Goal: Check status: Check status

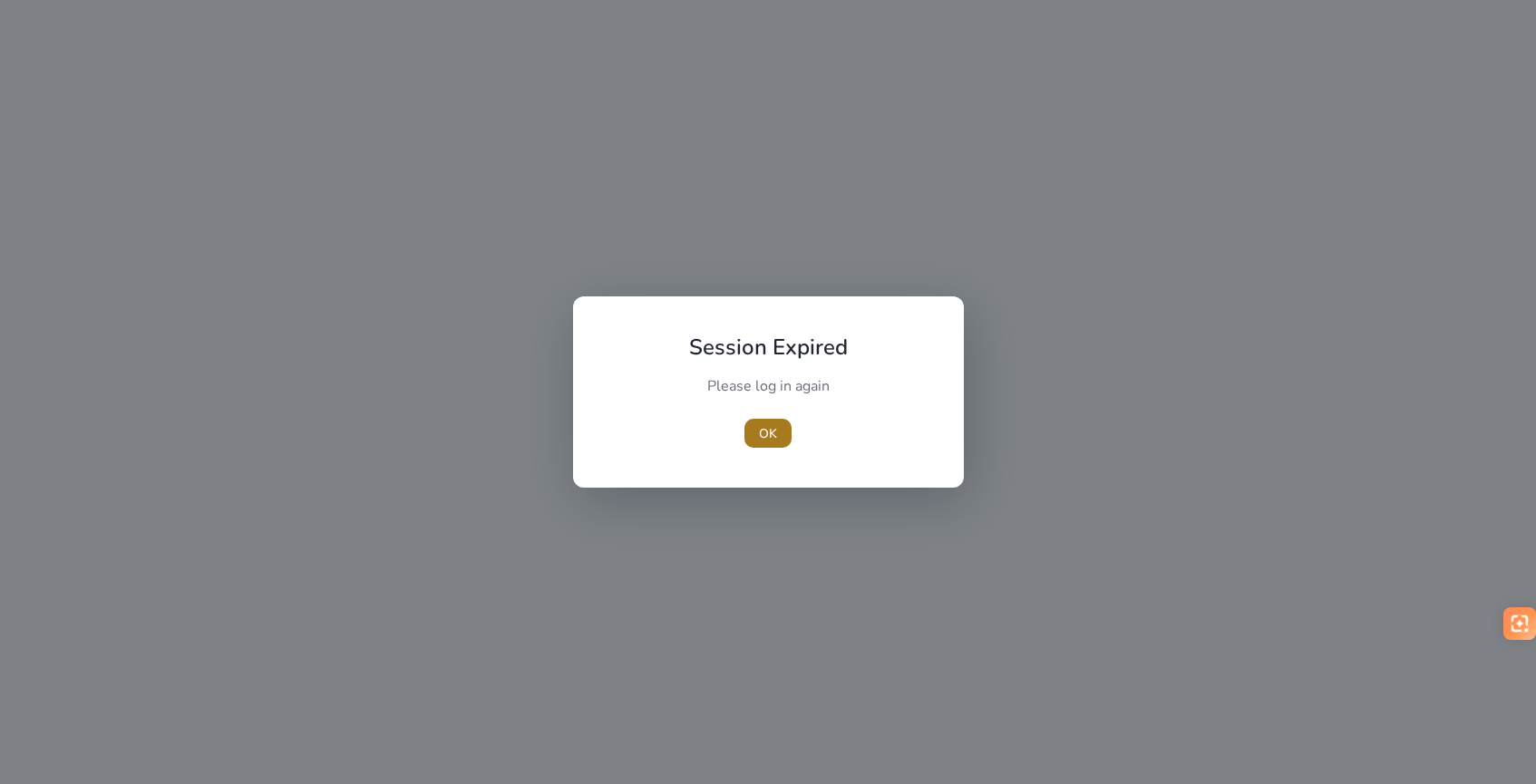
click at [761, 432] on span "OK" at bounding box center [768, 433] width 18 height 19
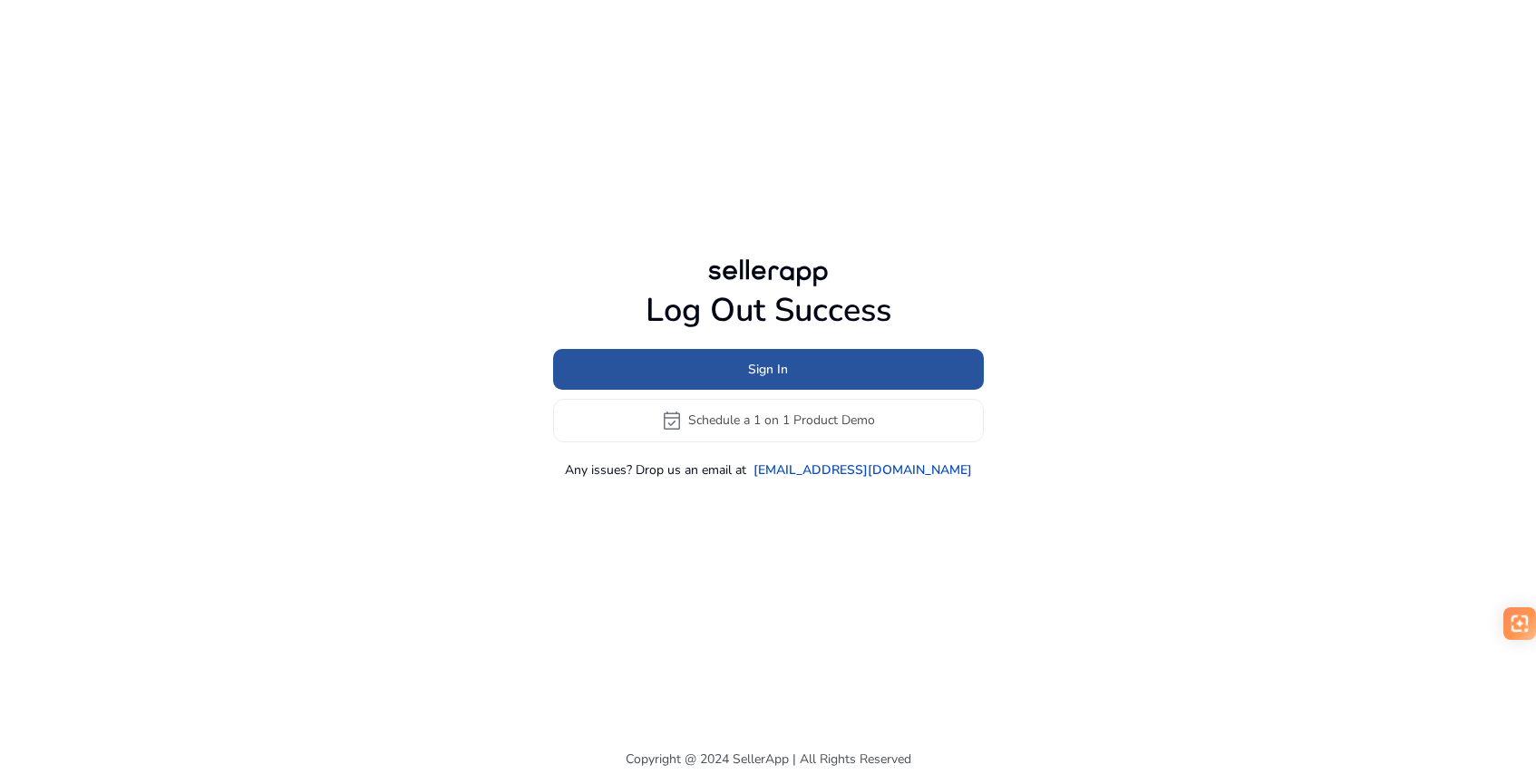
click at [784, 358] on span at bounding box center [768, 369] width 431 height 44
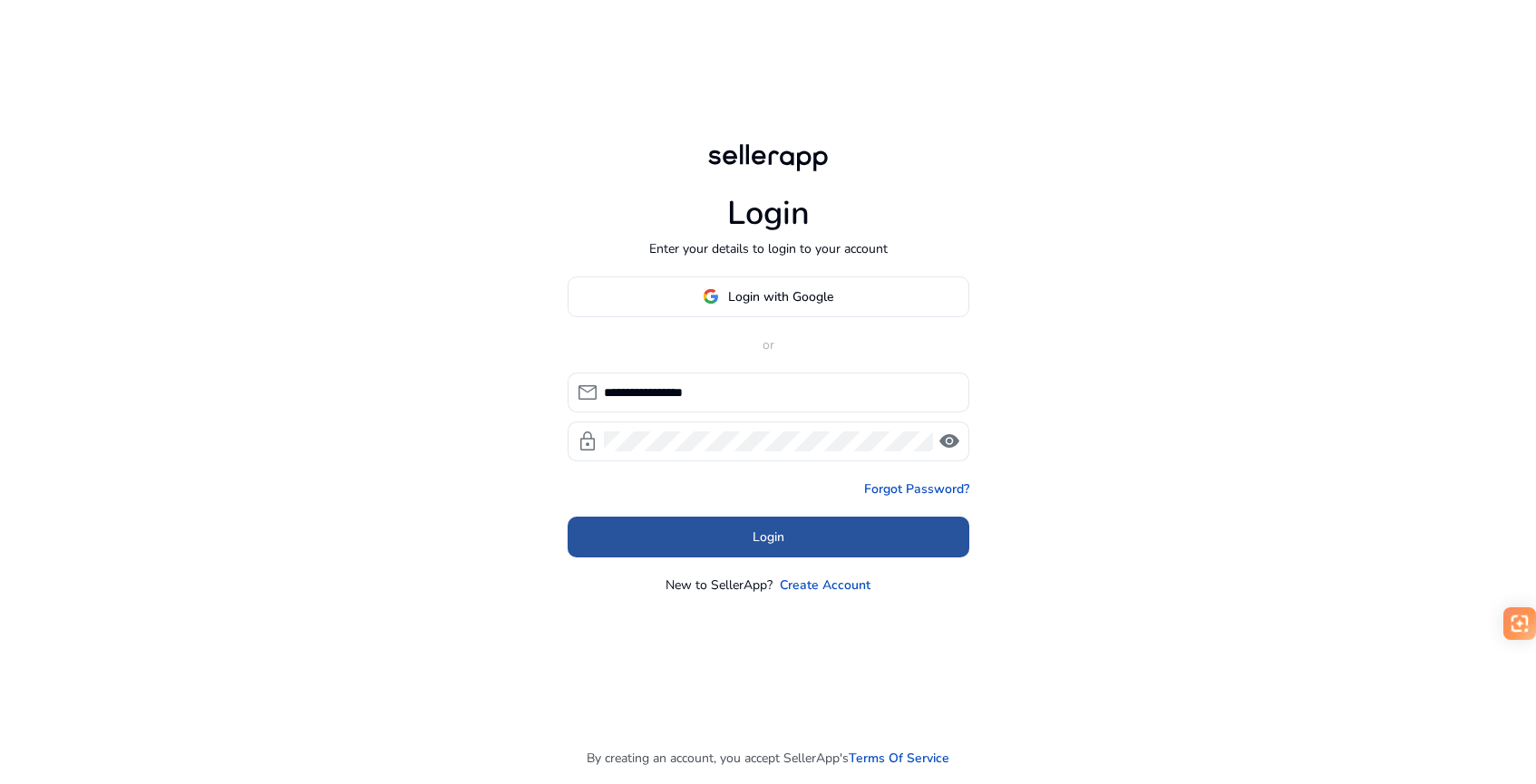
click at [778, 544] on span "Login" at bounding box center [768, 536] width 32 height 19
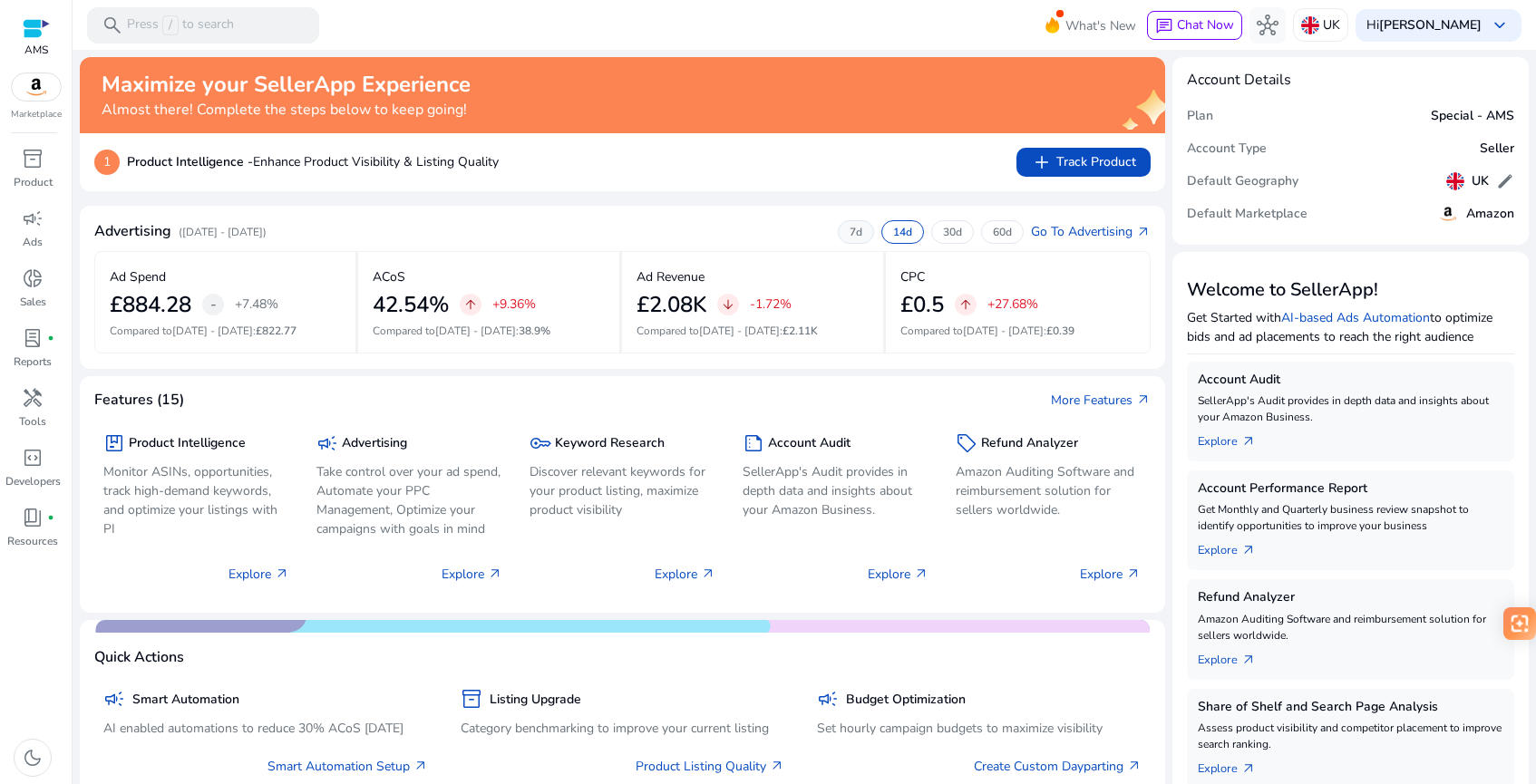
click at [849, 233] on p "7d" at bounding box center [855, 232] width 13 height 15
click at [898, 232] on p "14d" at bounding box center [902, 232] width 19 height 15
click at [959, 231] on div "30d" at bounding box center [952, 232] width 43 height 24
click at [993, 232] on p "60d" at bounding box center [1002, 232] width 19 height 15
click at [943, 230] on p "30d" at bounding box center [952, 232] width 19 height 15
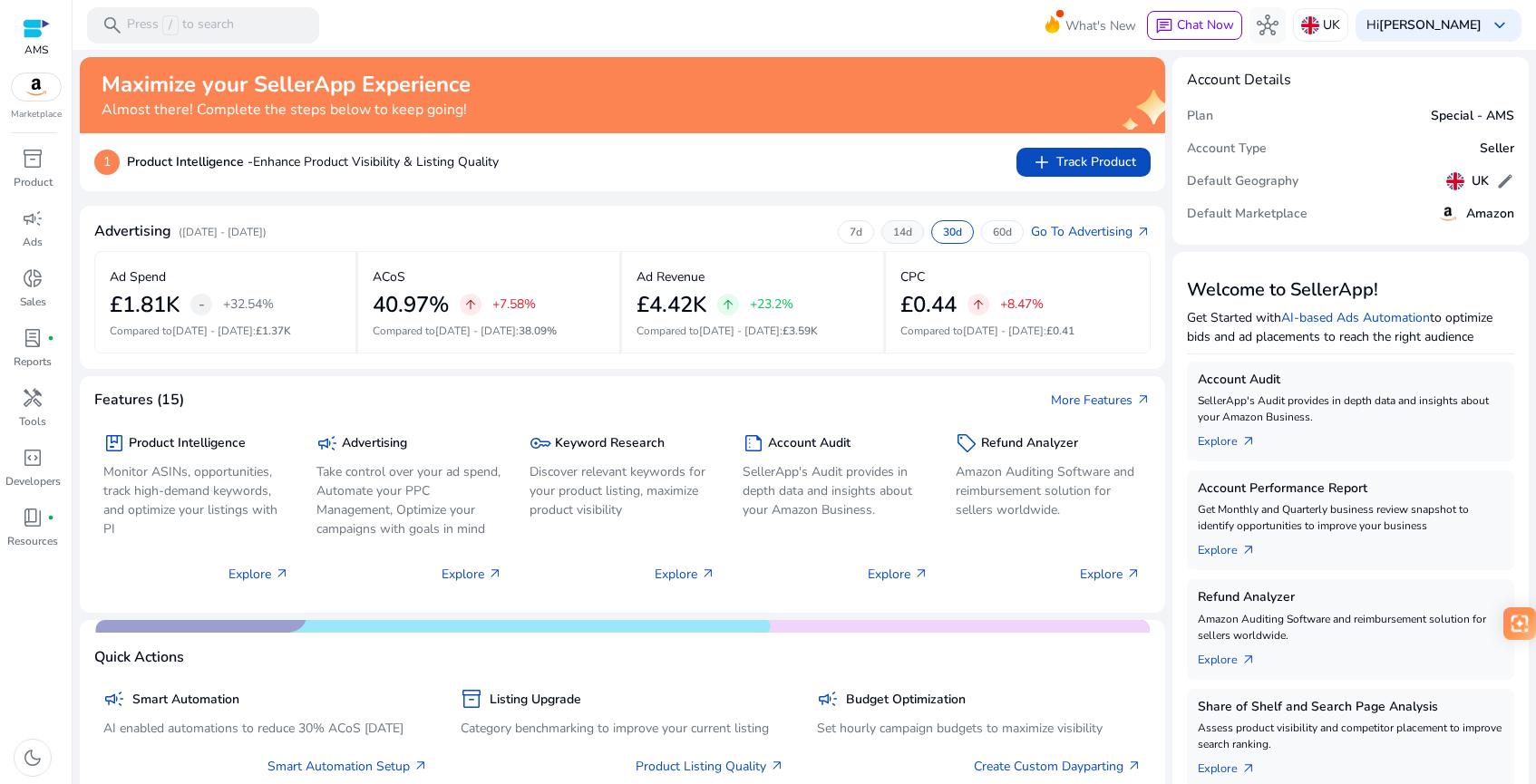
click at [893, 231] on p "14d" at bounding box center [902, 232] width 19 height 15
click at [849, 234] on p "7d" at bounding box center [855, 232] width 13 height 15
click at [893, 227] on p "14d" at bounding box center [902, 232] width 19 height 15
click at [849, 233] on p "7d" at bounding box center [855, 232] width 13 height 15
click at [901, 231] on p "14d" at bounding box center [902, 232] width 19 height 15
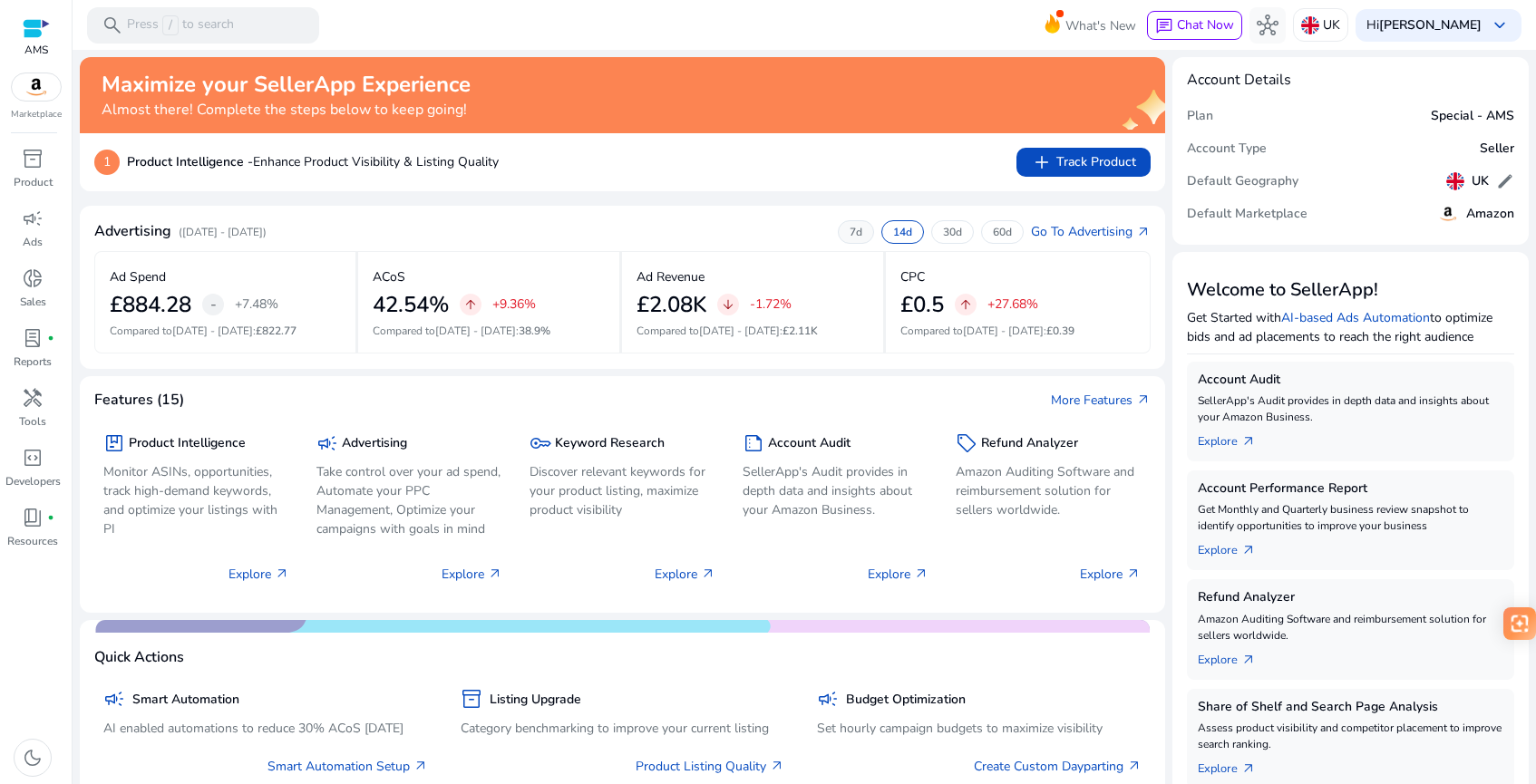
click at [849, 233] on p "7d" at bounding box center [855, 232] width 13 height 15
click at [893, 233] on p "14d" at bounding box center [902, 232] width 19 height 15
click at [852, 232] on div "7d" at bounding box center [856, 232] width 36 height 24
click at [943, 236] on p "30d" at bounding box center [952, 232] width 19 height 15
click at [849, 231] on p "7d" at bounding box center [855, 232] width 13 height 15
